Goal: Task Accomplishment & Management: Use online tool/utility

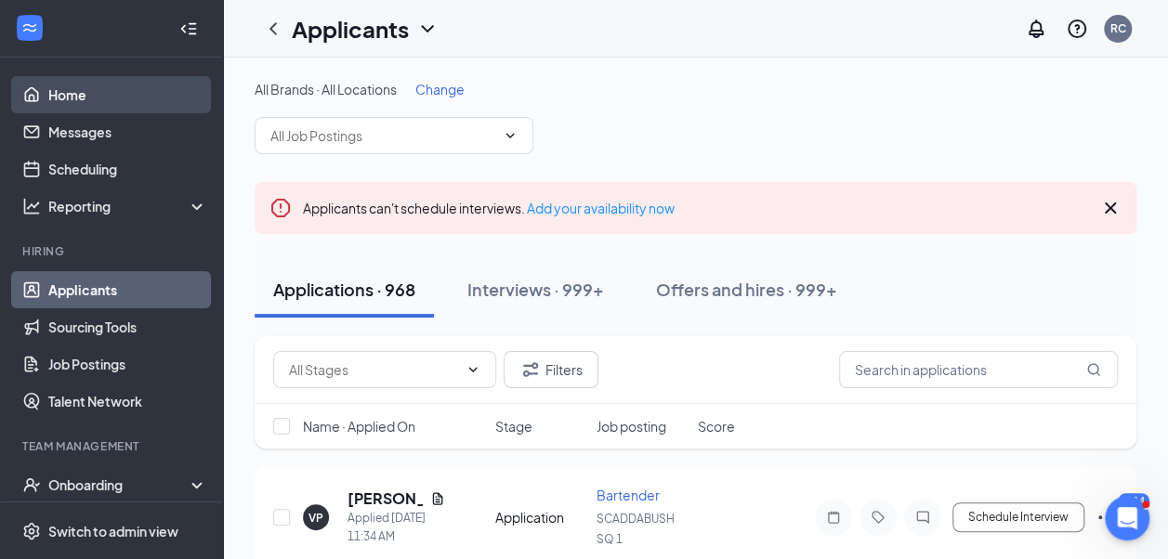
click at [59, 99] on link "Home" at bounding box center [127, 94] width 159 height 37
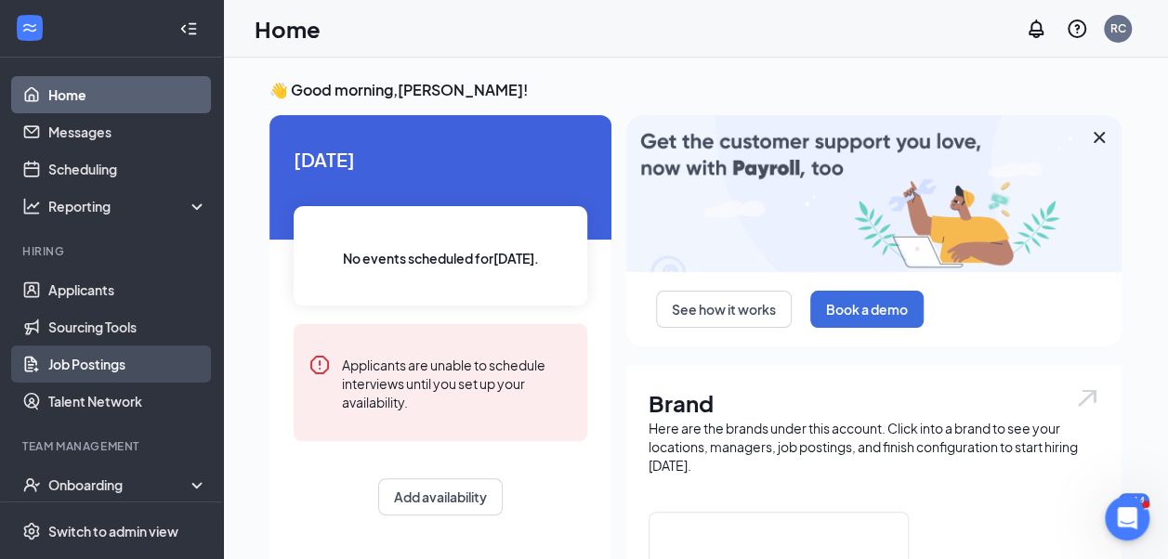
click at [99, 354] on link "Job Postings" at bounding box center [127, 364] width 159 height 37
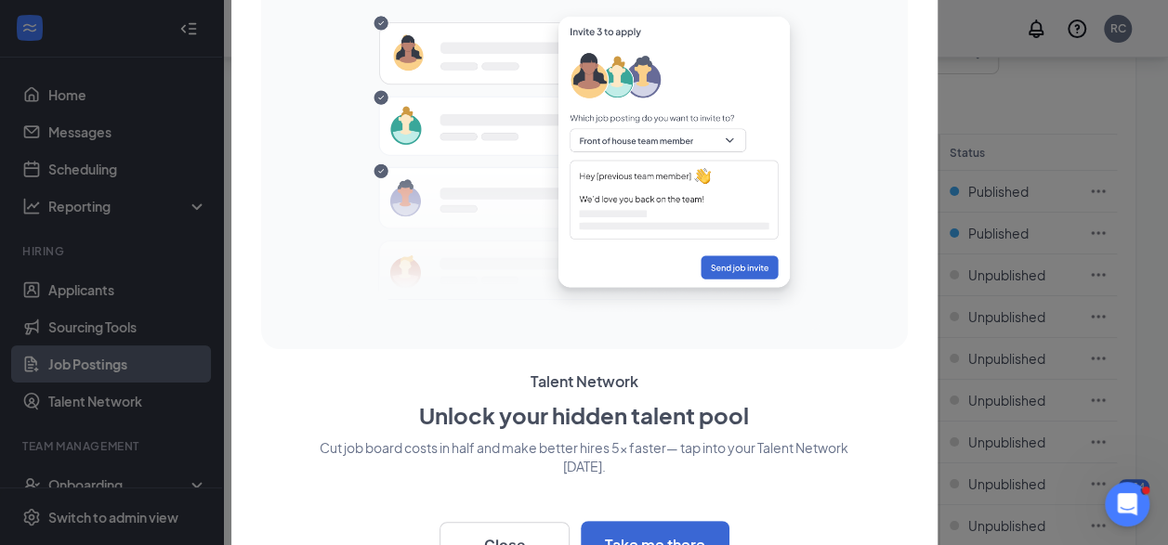
scroll to position [193, 0]
click at [514, 530] on button "Close" at bounding box center [504, 545] width 130 height 46
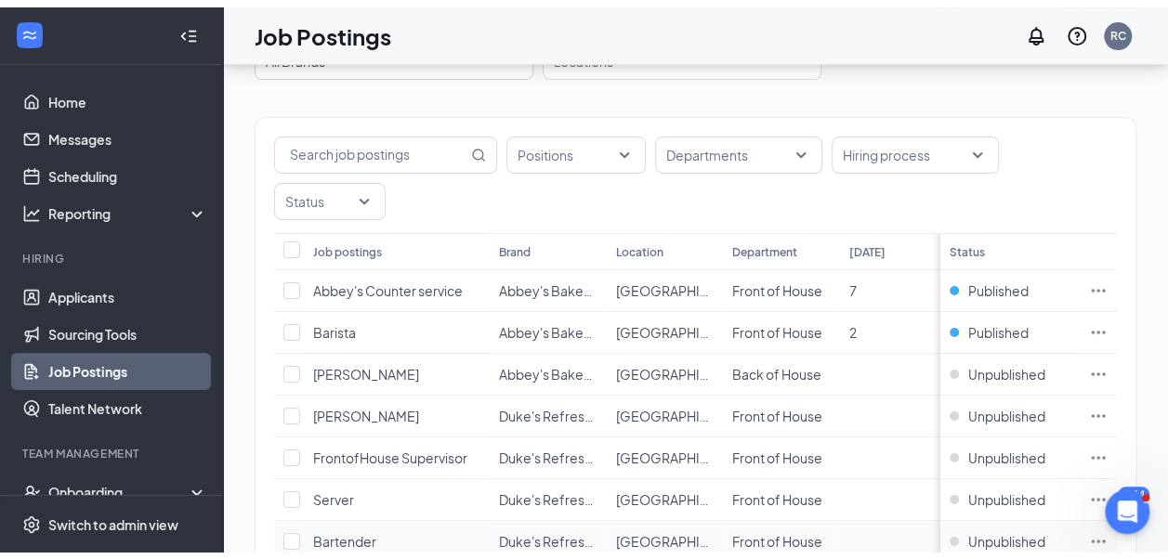
scroll to position [98, 0]
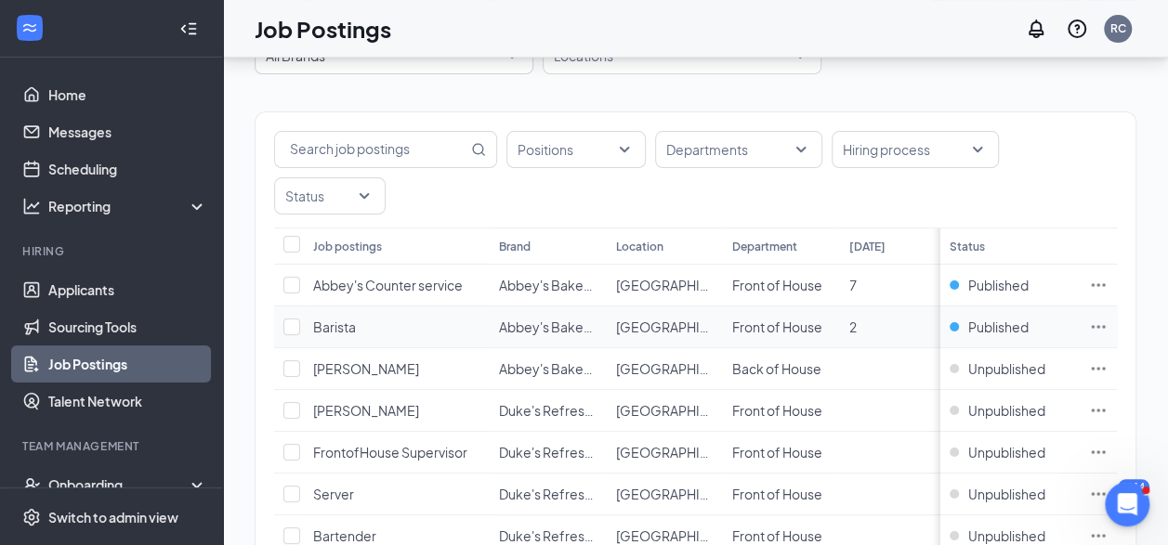
click at [1107, 318] on icon "Ellipses" at bounding box center [1098, 327] width 19 height 19
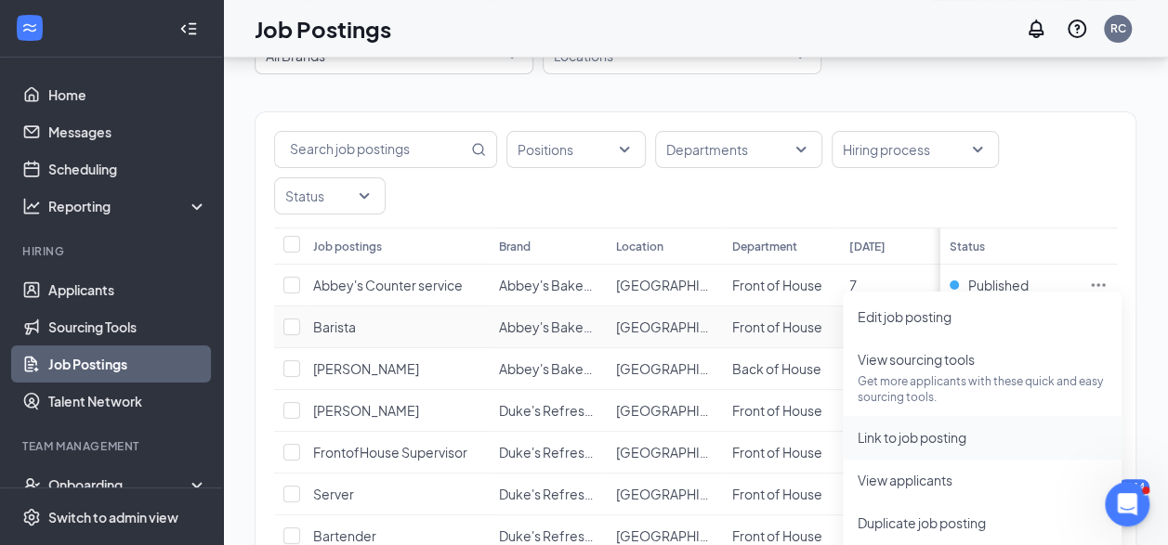
click at [1015, 439] on span "Link to job posting" at bounding box center [982, 437] width 249 height 20
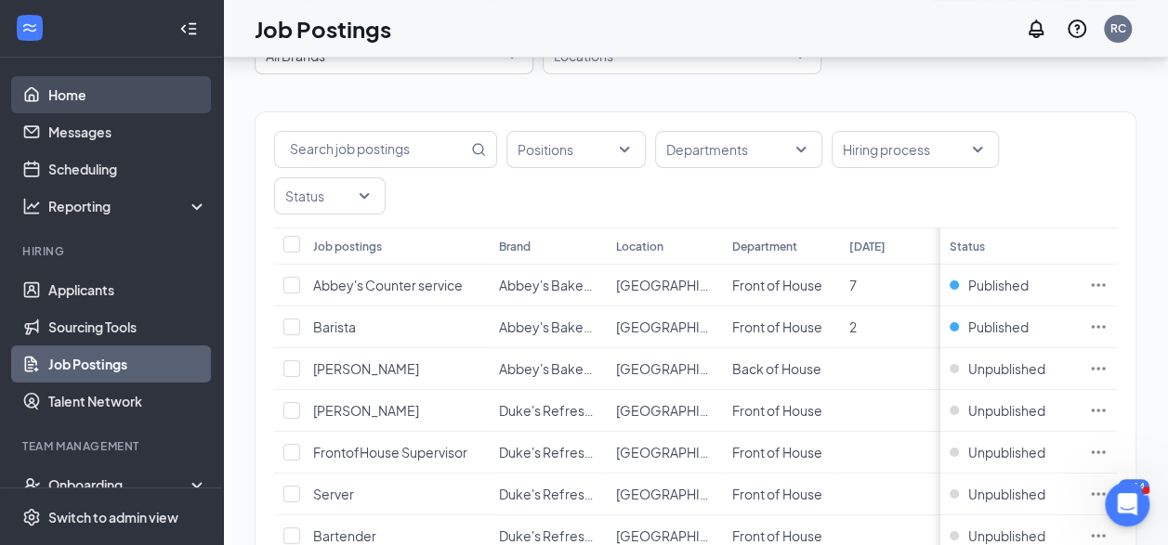
click at [104, 90] on link "Home" at bounding box center [127, 94] width 159 height 37
